Goal: Communication & Community: Participate in discussion

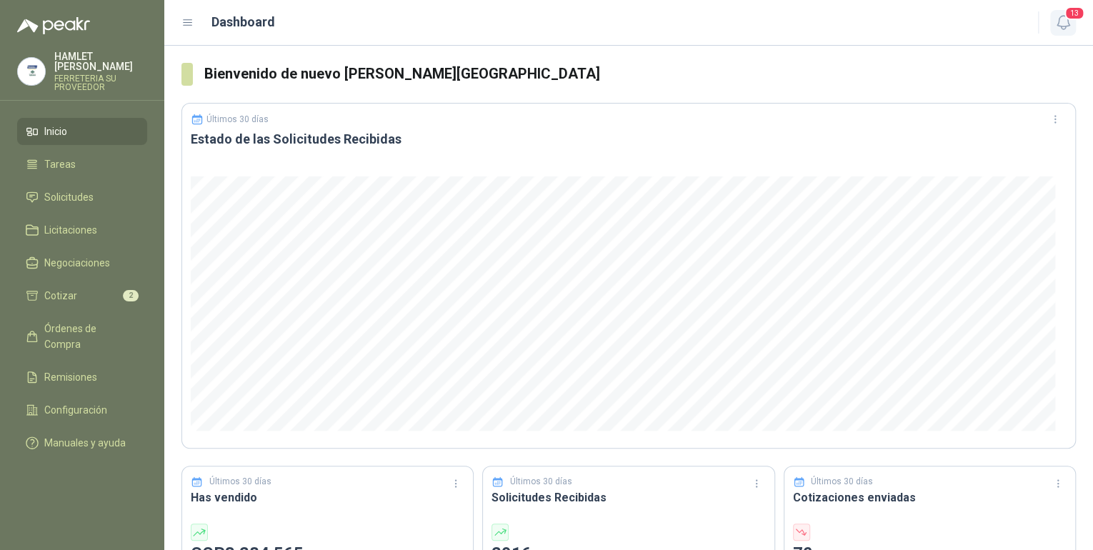
click at [1056, 28] on icon "button" at bounding box center [1063, 23] width 18 height 18
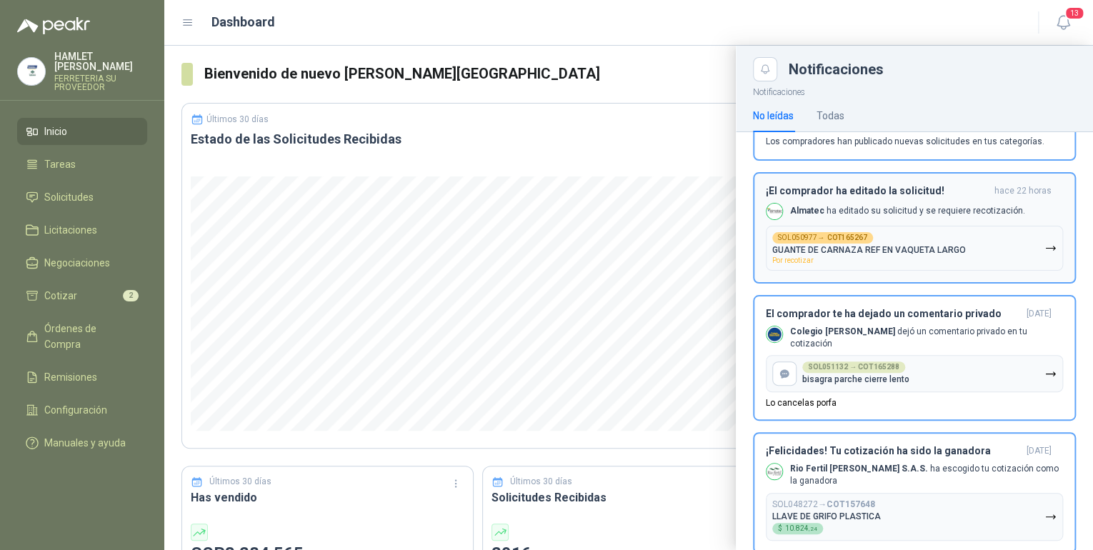
scroll to position [114, 0]
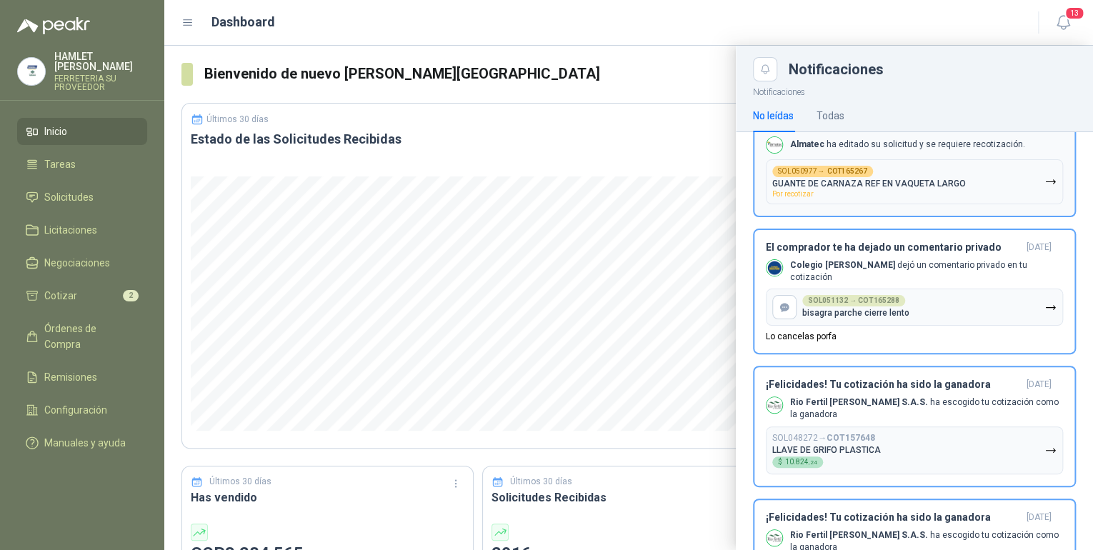
click at [913, 172] on div "SOL050977 → COT165267 GUANTE DE CARNAZA REF EN VAQUETA LARGO Por recotizar" at bounding box center [869, 182] width 194 height 32
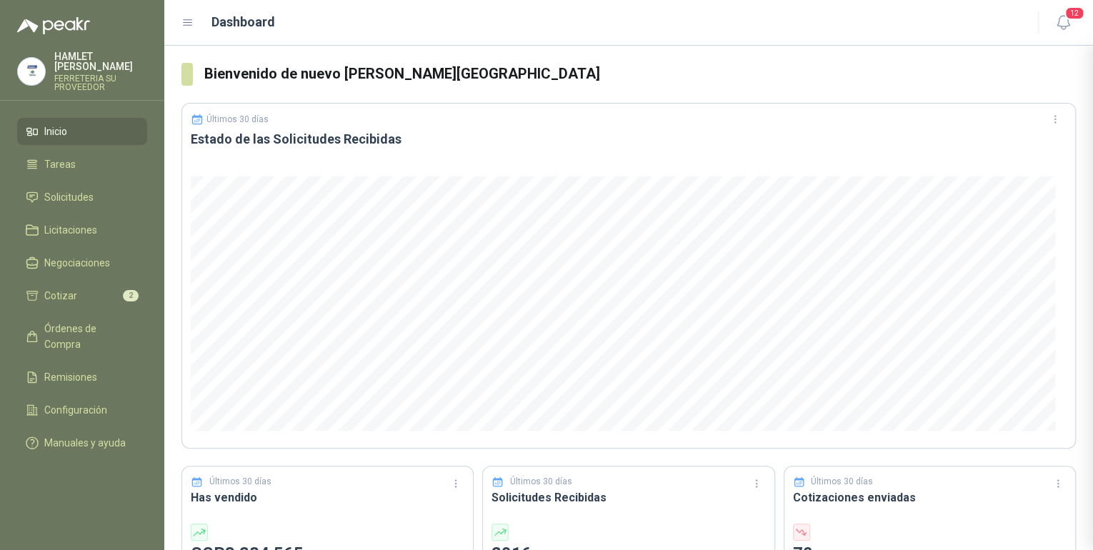
scroll to position [0, 0]
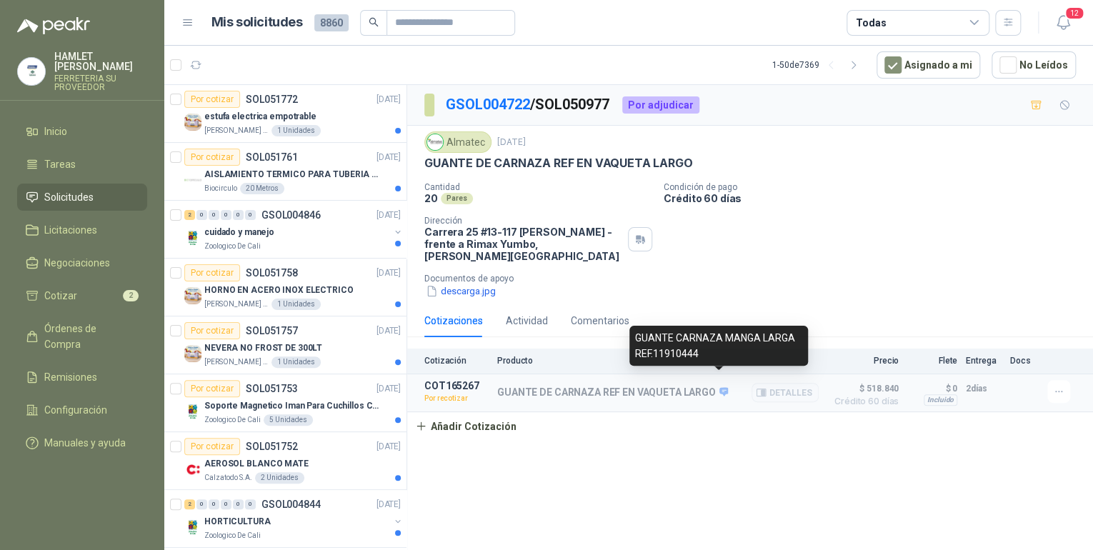
click at [720, 386] on icon at bounding box center [724, 391] width 11 height 11
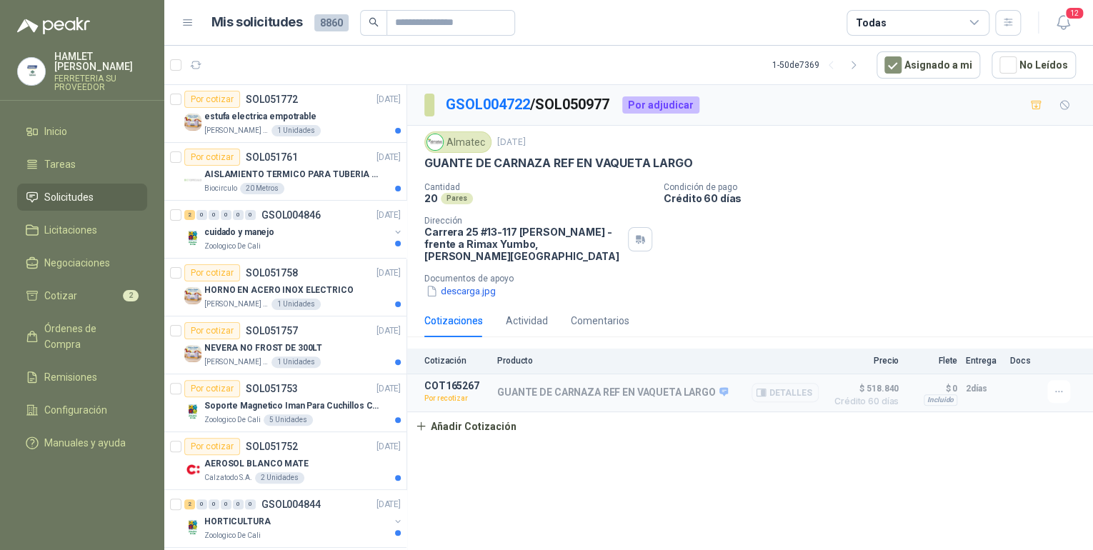
click at [773, 383] on button "Detalles" at bounding box center [785, 392] width 67 height 19
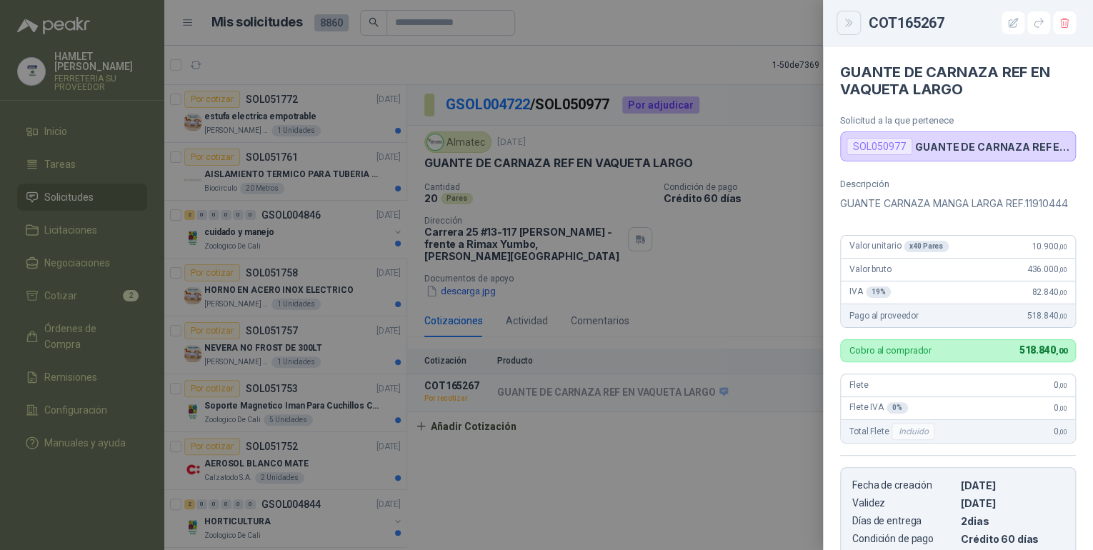
click at [855, 25] on button "Close" at bounding box center [849, 23] width 24 height 24
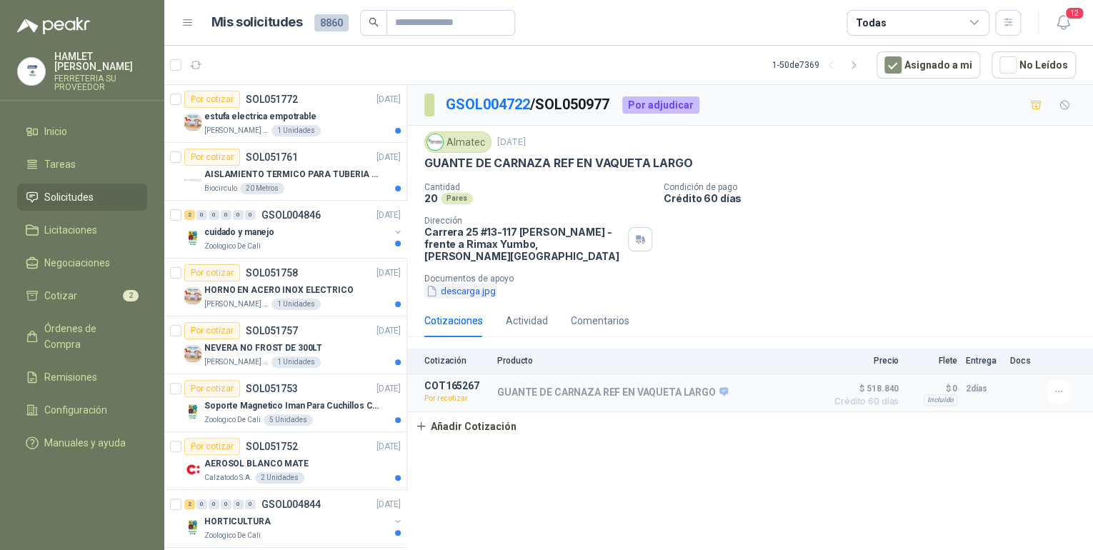
click at [474, 284] on button "descarga.jpg" at bounding box center [460, 291] width 73 height 15
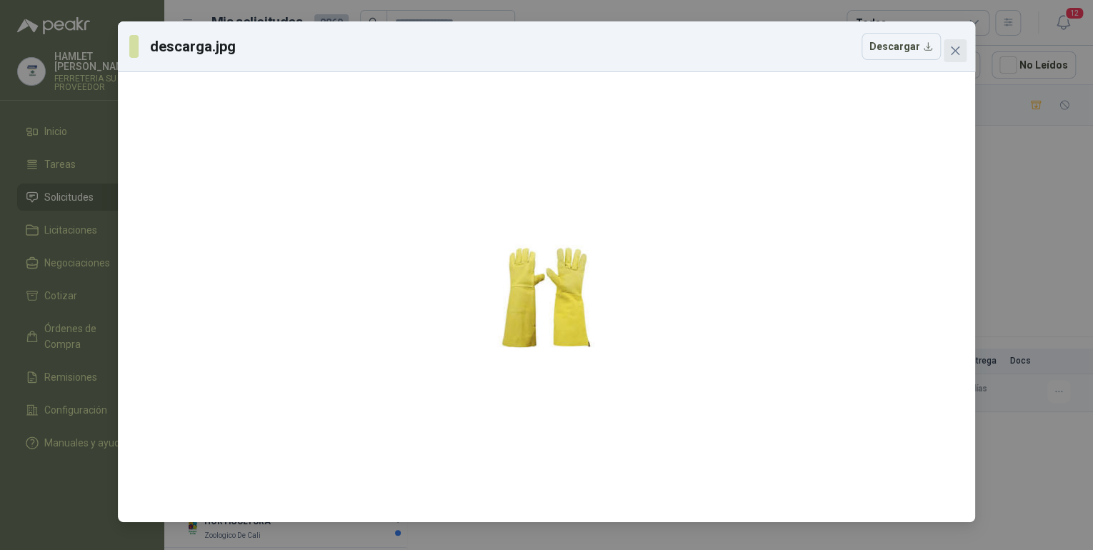
click at [960, 54] on icon "close" at bounding box center [954, 50] width 11 height 11
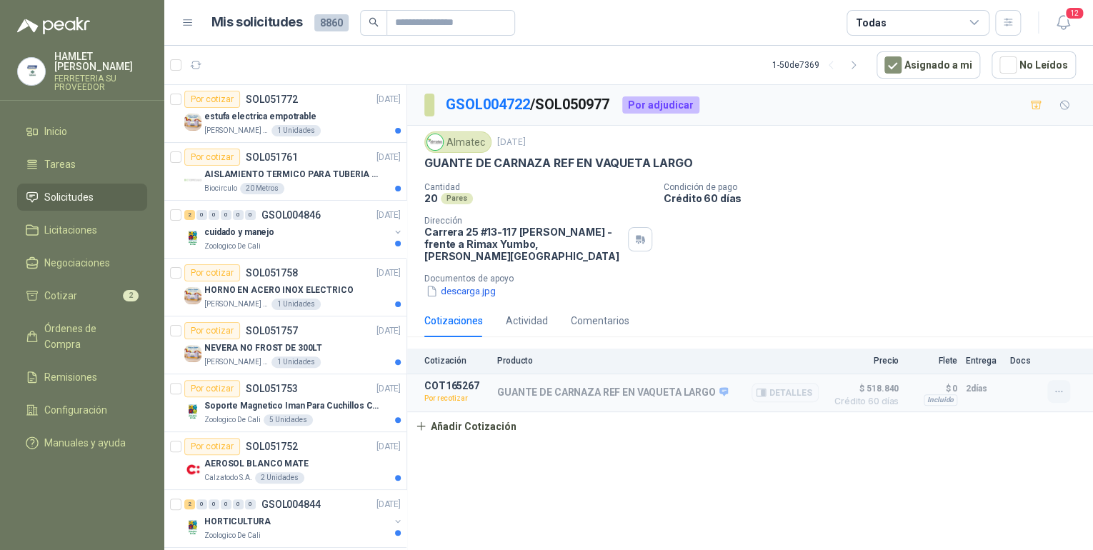
click at [1062, 391] on icon "button" at bounding box center [1058, 391] width 6 height 1
click at [1002, 291] on button "Editar" at bounding box center [1030, 296] width 114 height 23
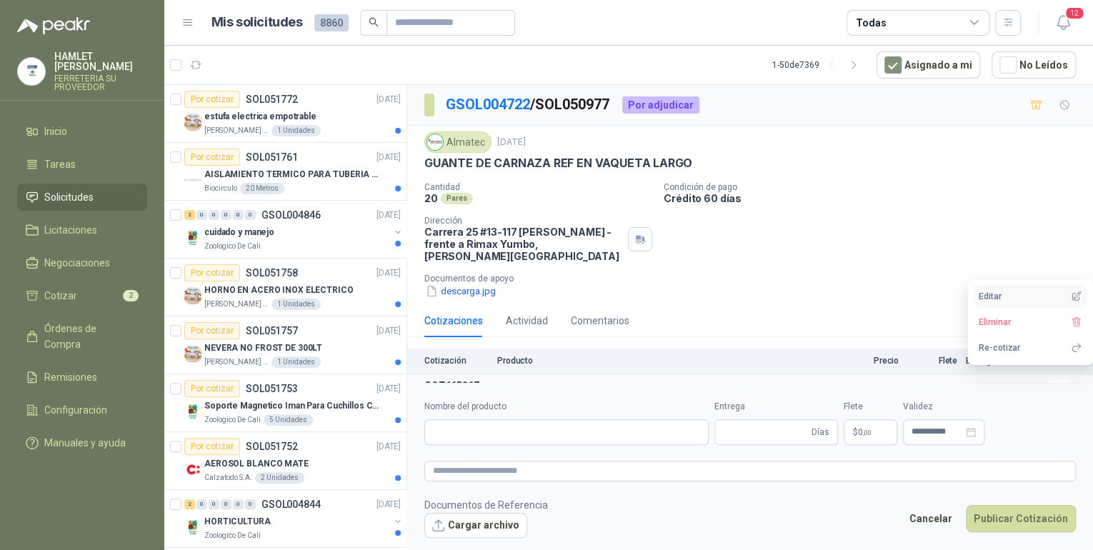
type input "**********"
type input "*"
type input "**********"
type textarea "**********"
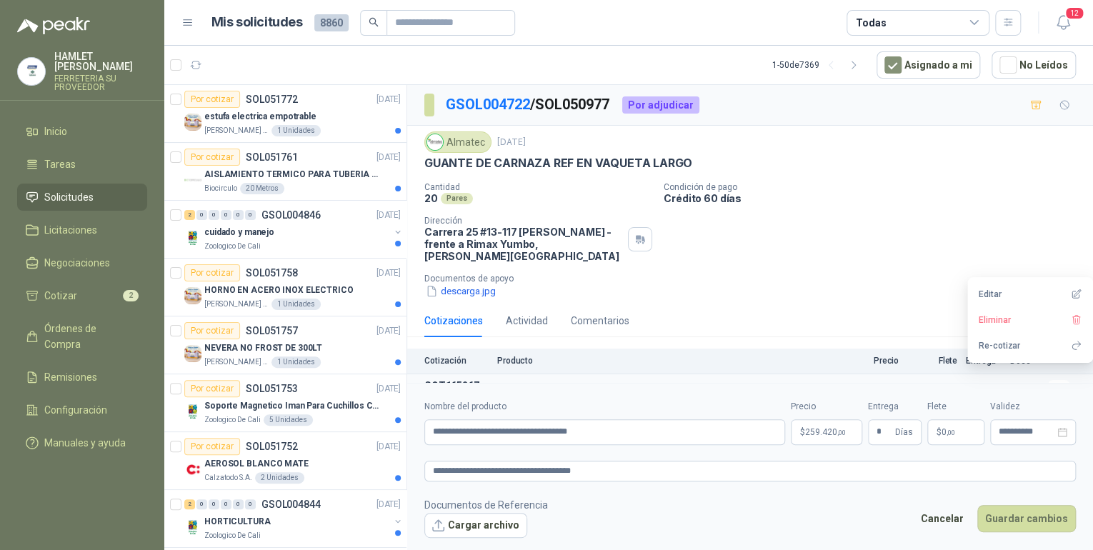
scroll to position [18, 0]
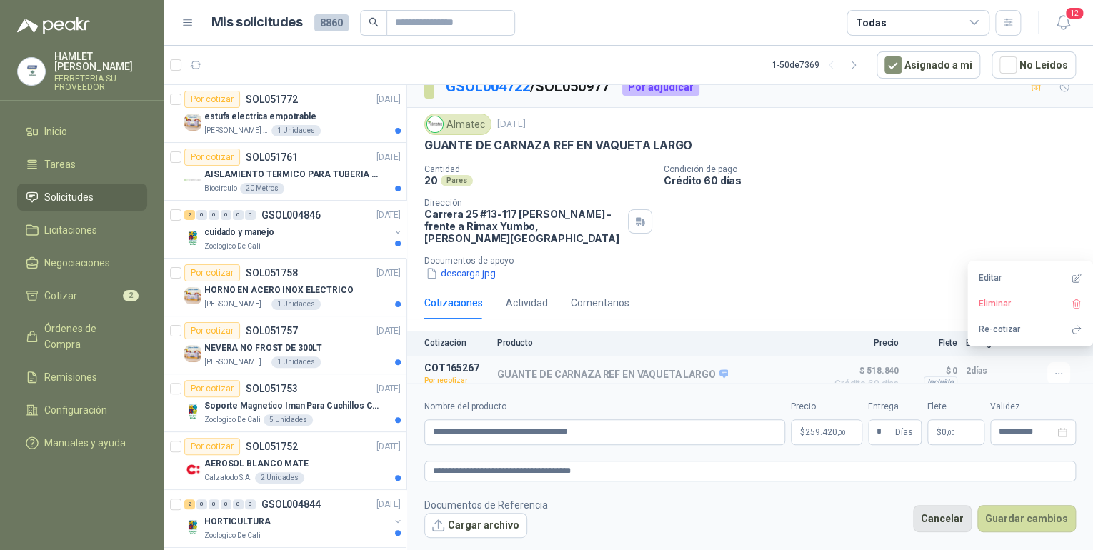
click at [954, 520] on button "Cancelar" at bounding box center [942, 518] width 59 height 27
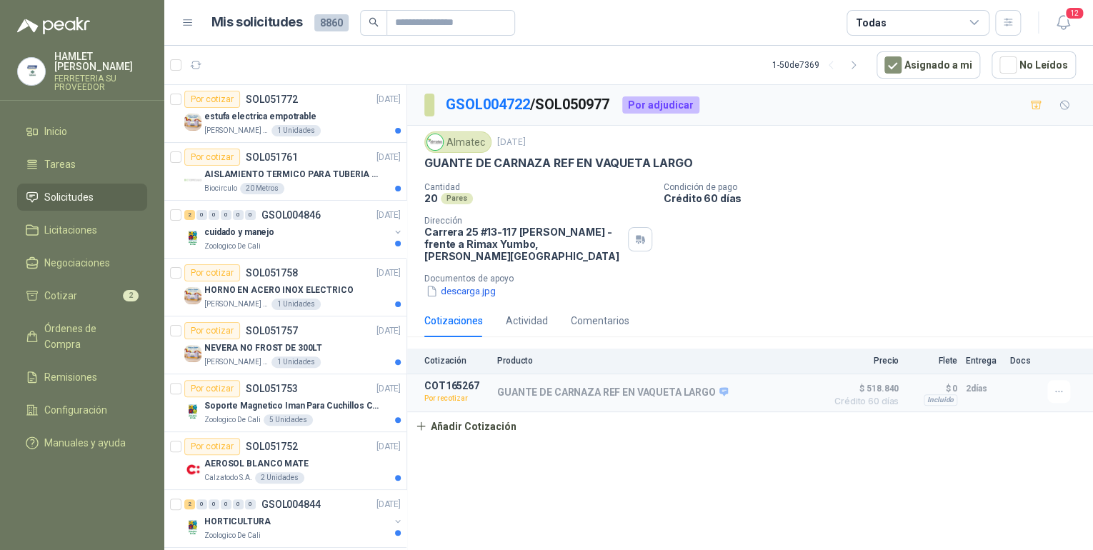
scroll to position [0, 0]
click at [471, 284] on button "descarga.jpg" at bounding box center [460, 291] width 73 height 15
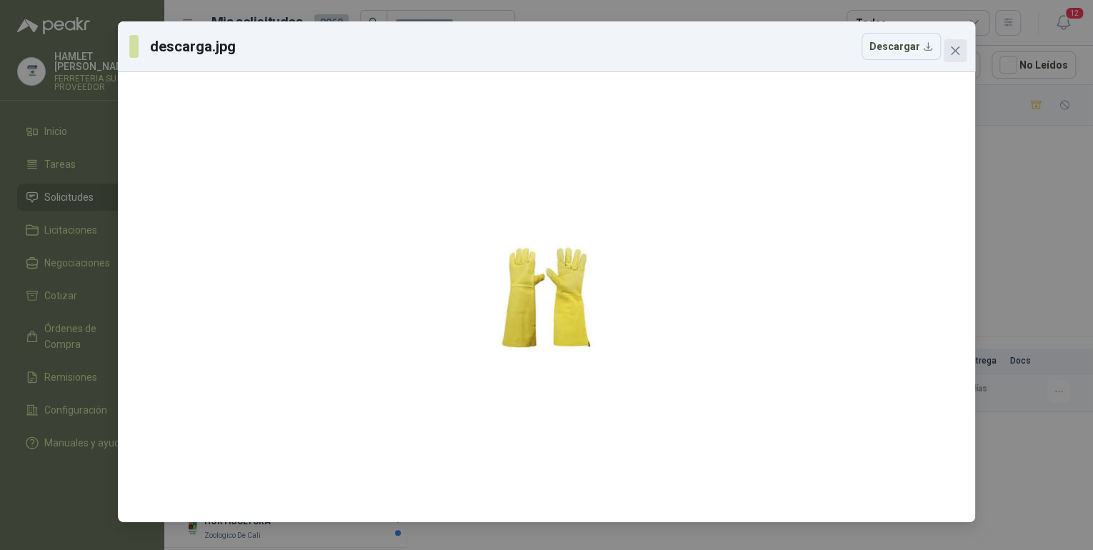
click at [957, 49] on icon "close" at bounding box center [955, 50] width 9 height 9
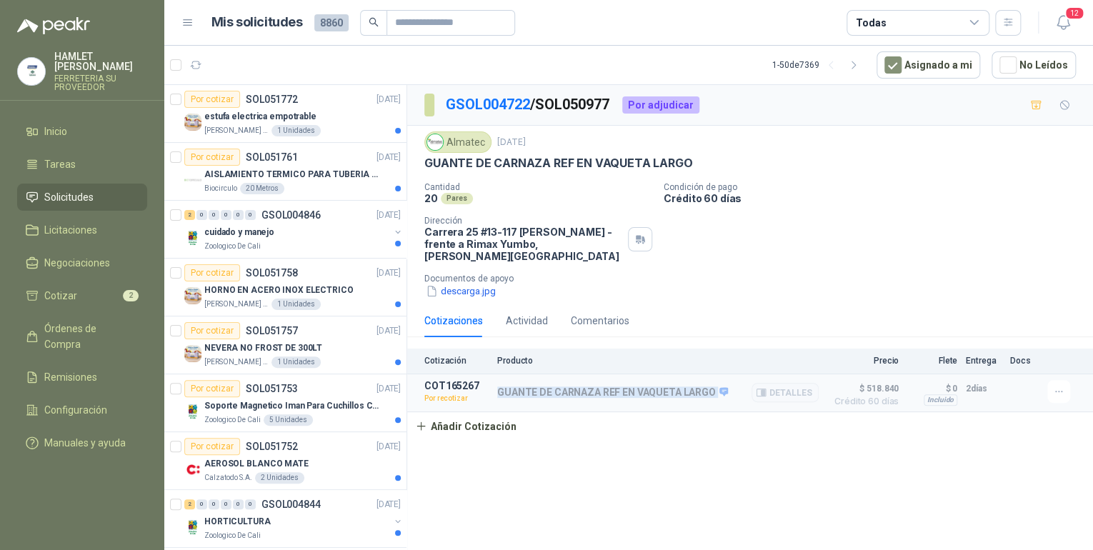
drag, startPoint x: 494, startPoint y: 381, endPoint x: 702, endPoint y: 389, distance: 207.3
click at [702, 389] on article "COT165267 Por recotizar GUANTE DE CARNAZA REF EN VAQUETA LARGO Detalles $ 518.8…" at bounding box center [750, 393] width 686 height 38
drag, startPoint x: 702, startPoint y: 389, endPoint x: 689, endPoint y: 376, distance: 18.7
copy div "GUANTE DE CARNAZA REF EN VAQUETA LARGO"
click at [1059, 386] on icon "button" at bounding box center [1059, 392] width 12 height 12
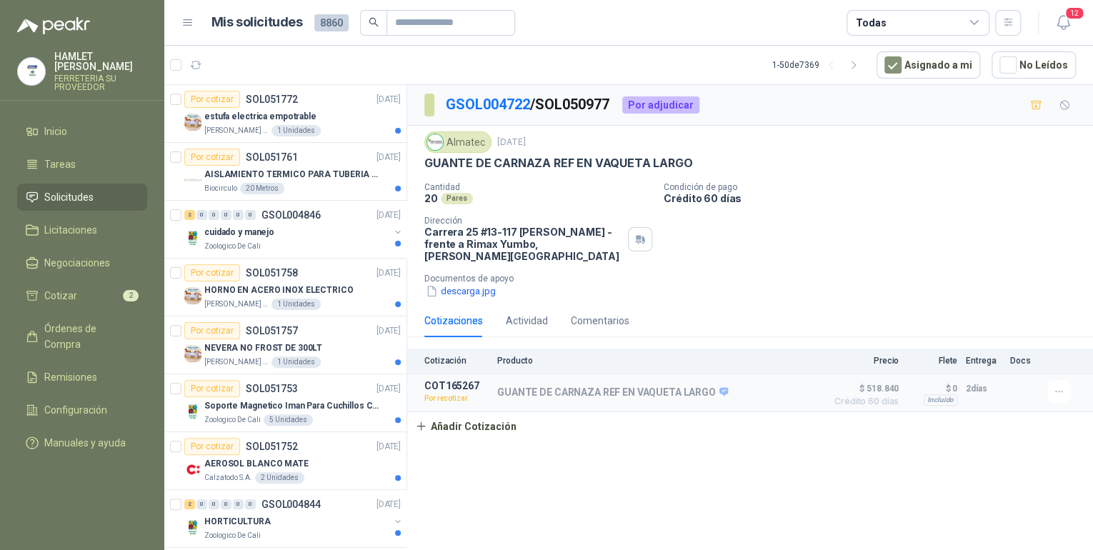
click at [686, 326] on div "Cotizaciones Actividad Comentarios Cotización Producto Precio Flete Entrega Doc…" at bounding box center [750, 372] width 686 height 136
click at [609, 313] on div "Comentarios" at bounding box center [600, 321] width 59 height 16
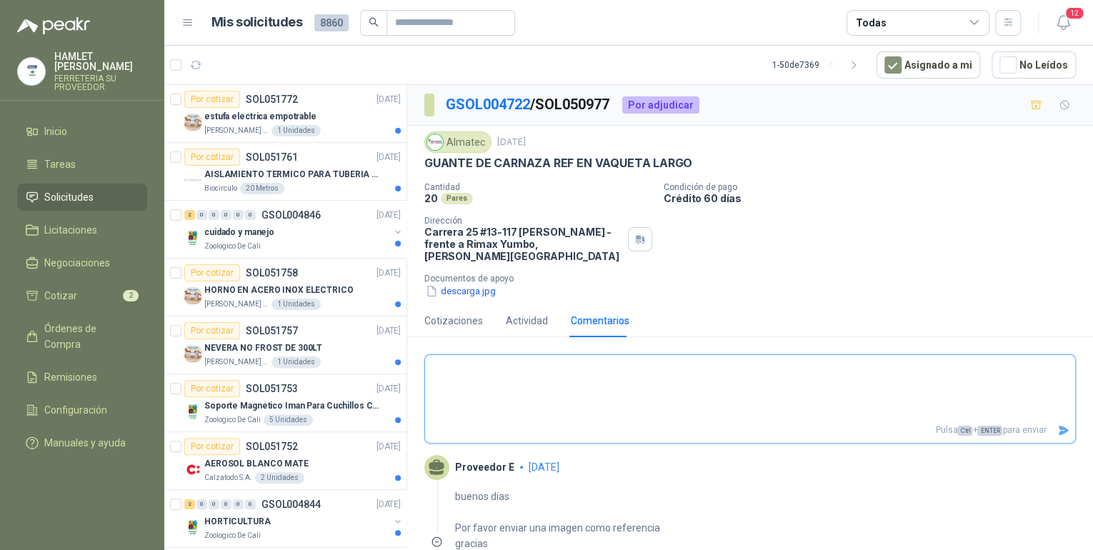
paste textarea "**********"
type textarea "**********"
click at [503, 389] on textarea "**********" at bounding box center [744, 388] width 639 height 60
click at [1057, 424] on icon "Enviar" at bounding box center [1063, 430] width 12 height 12
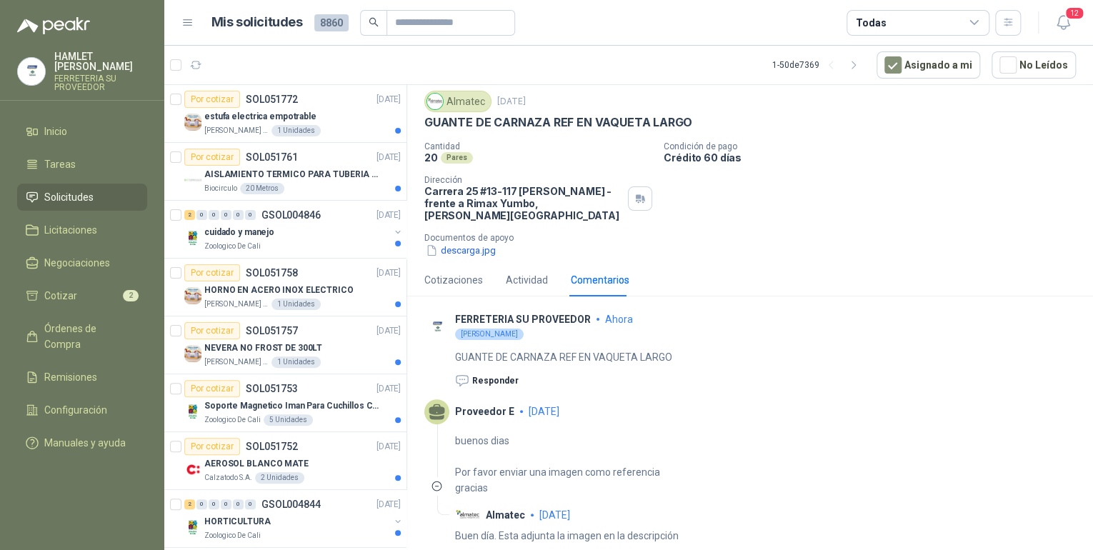
scroll to position [60, 0]
click at [526, 272] on div "Actividad" at bounding box center [527, 280] width 42 height 16
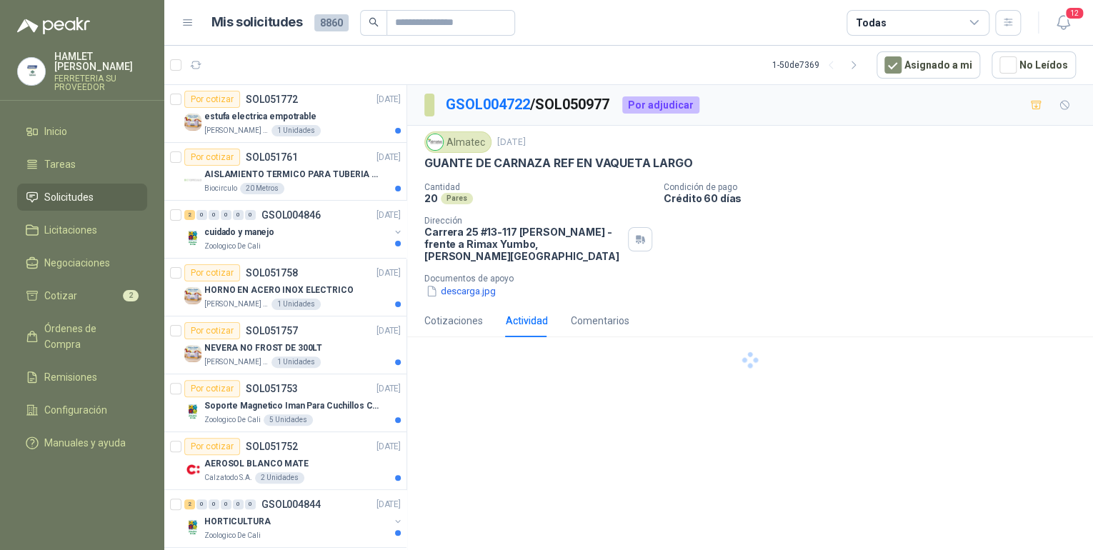
scroll to position [0, 0]
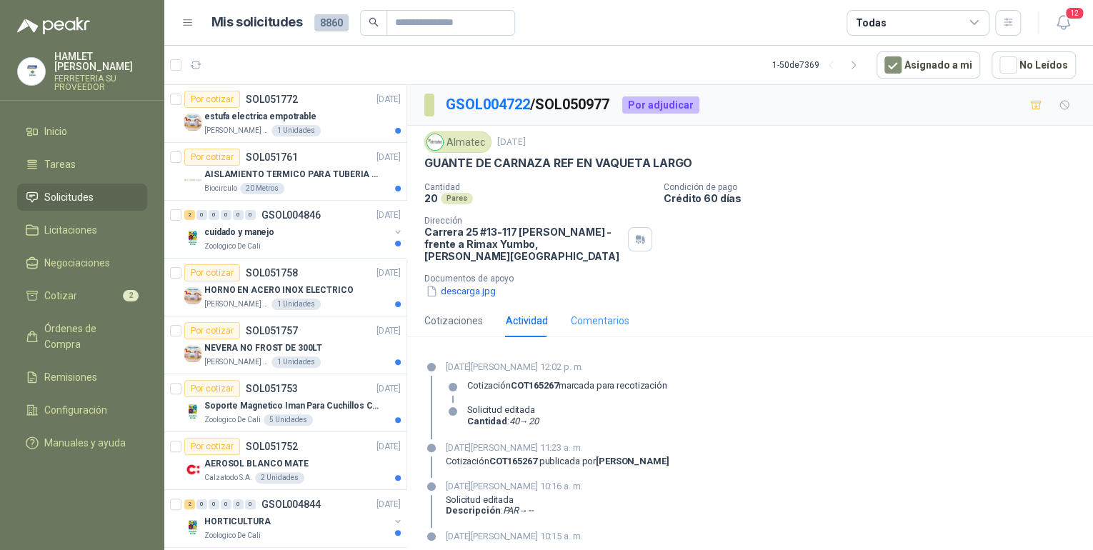
click at [601, 304] on div "Comentarios" at bounding box center [600, 320] width 59 height 33
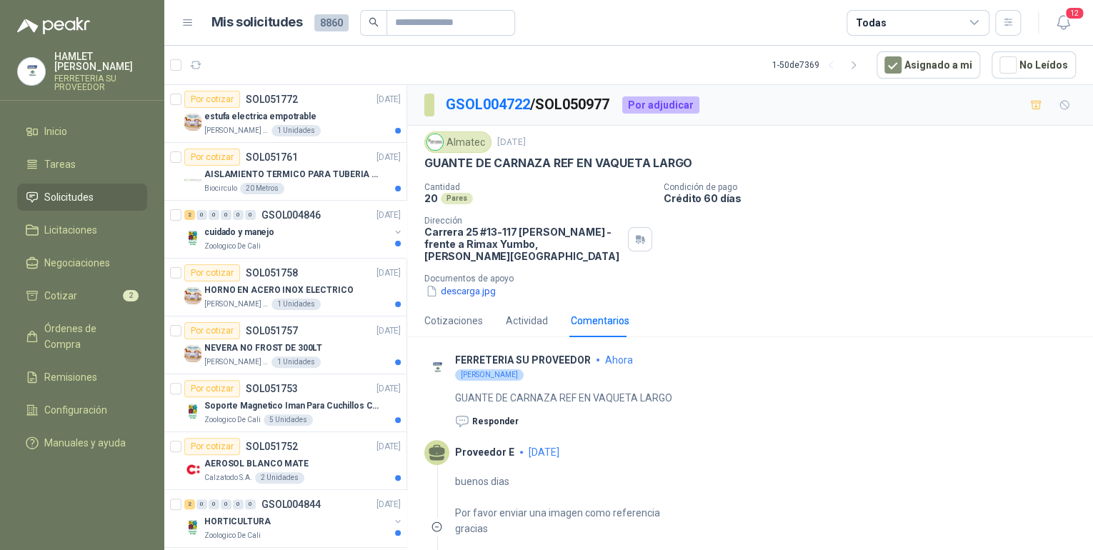
click at [494, 429] on button "Responder" at bounding box center [487, 421] width 64 height 14
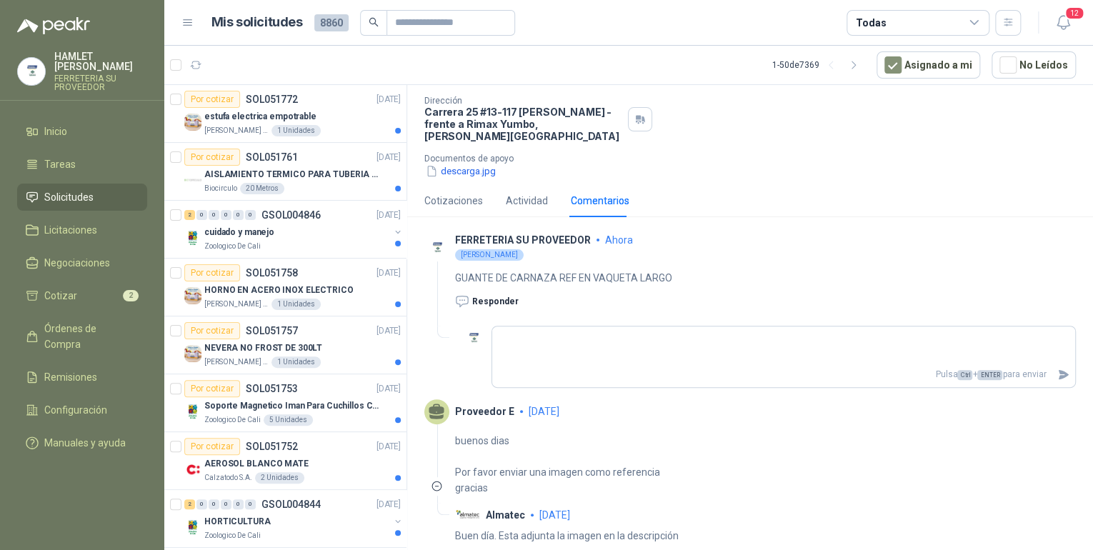
scroll to position [140, 0]
click at [957, 374] on span "Ctrl" at bounding box center [964, 375] width 15 height 10
click at [977, 371] on span "ENTER" at bounding box center [989, 375] width 25 height 10
click at [977, 374] on span "ENTER" at bounding box center [989, 375] width 25 height 10
click at [943, 369] on p "Pulsa Ctrl + ENTER para enviar" at bounding box center [771, 374] width 559 height 25
